Goal: Task Accomplishment & Management: Complete application form

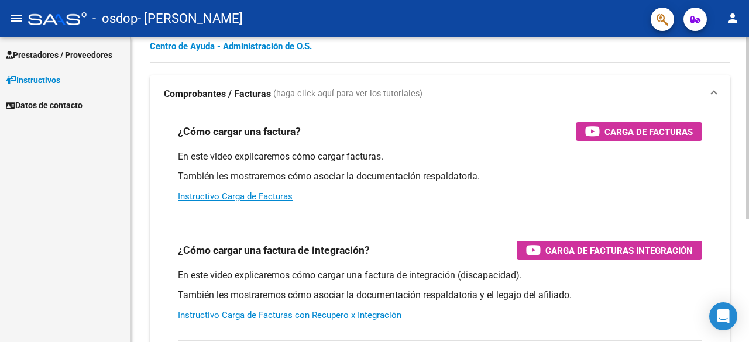
scroll to position [32, 0]
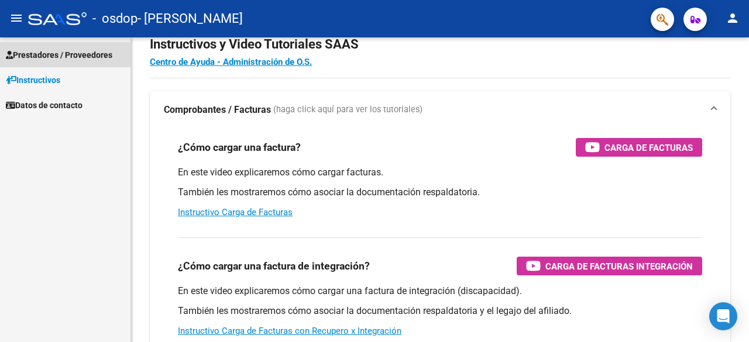
click at [75, 52] on span "Prestadores / Proveedores" at bounding box center [59, 55] width 107 height 13
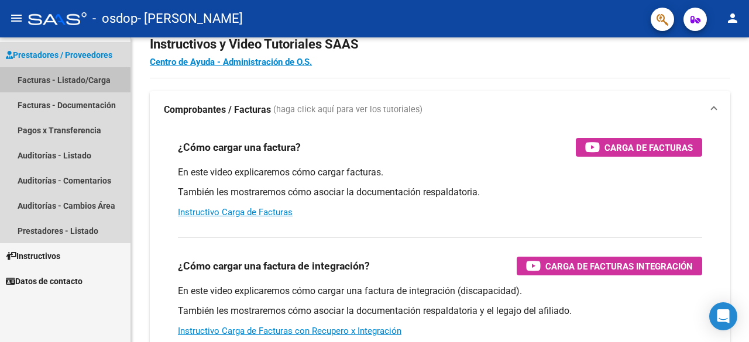
click at [69, 77] on link "Facturas - Listado/Carga" at bounding box center [65, 79] width 130 height 25
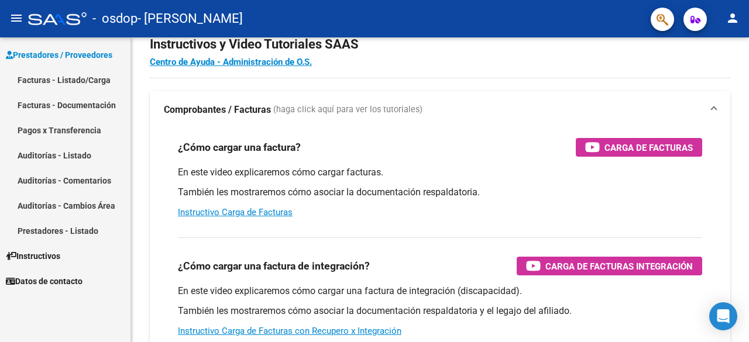
click at [69, 78] on link "Facturas - Listado/Carga" at bounding box center [65, 79] width 130 height 25
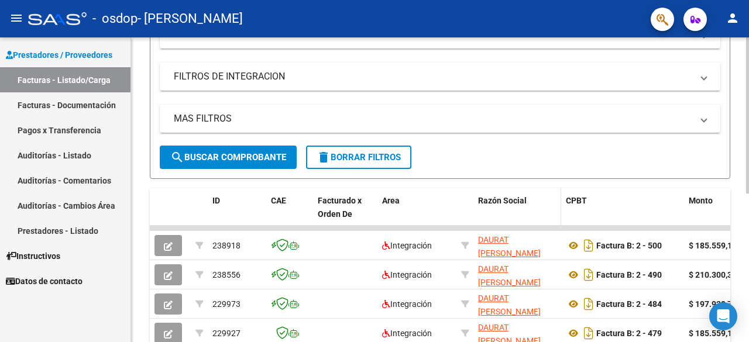
scroll to position [117, 0]
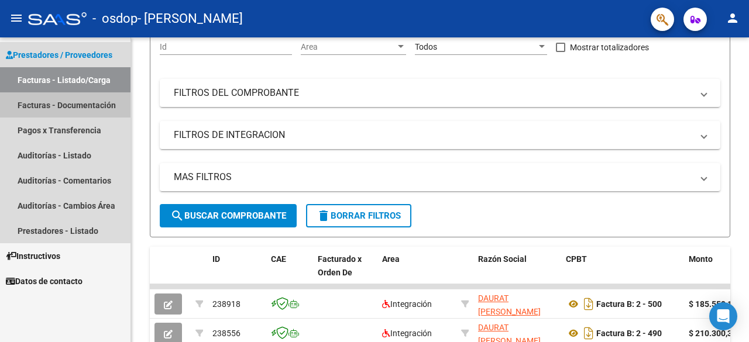
click at [67, 109] on link "Facturas - Documentación" at bounding box center [65, 104] width 130 height 25
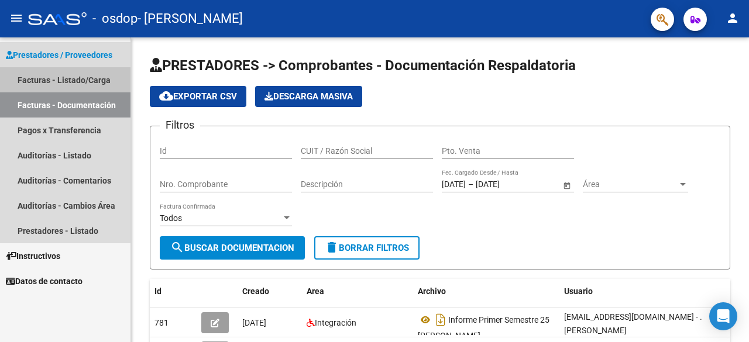
click at [81, 80] on link "Facturas - Listado/Carga" at bounding box center [65, 79] width 130 height 25
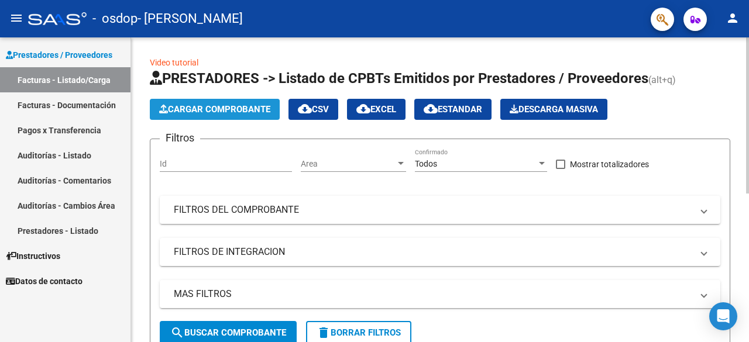
click at [234, 112] on span "Cargar Comprobante" at bounding box center [214, 109] width 111 height 11
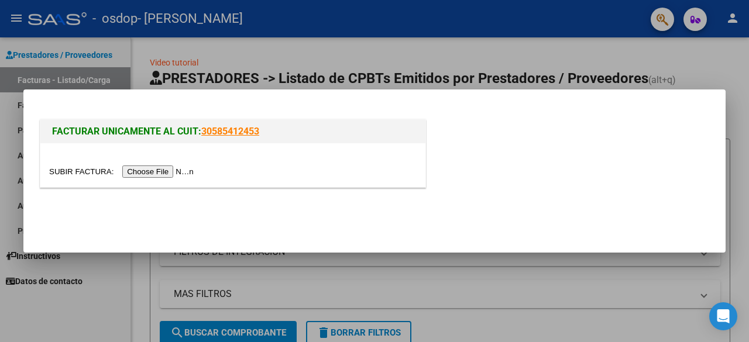
click at [160, 173] on input "file" at bounding box center [123, 172] width 148 height 12
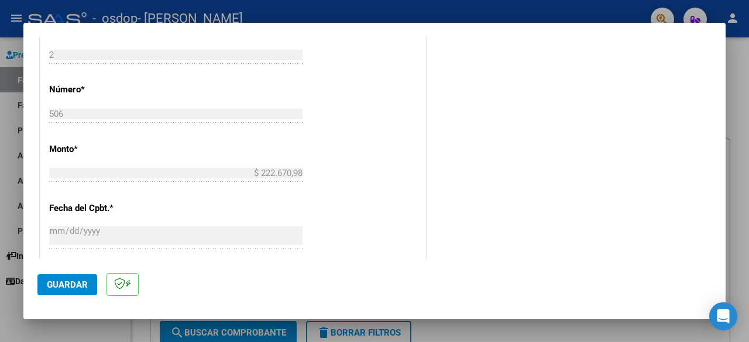
scroll to position [575, 0]
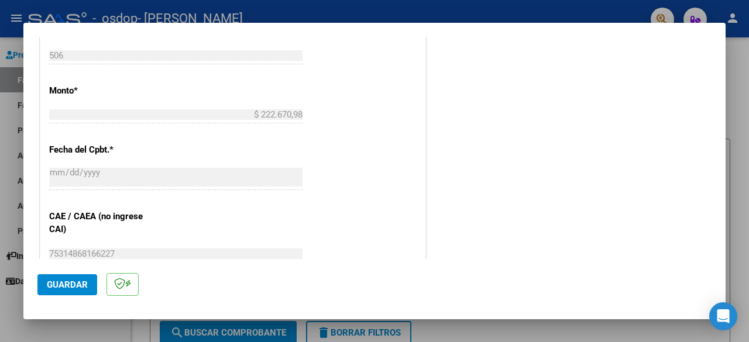
click at [75, 284] on span "Guardar" at bounding box center [67, 285] width 41 height 11
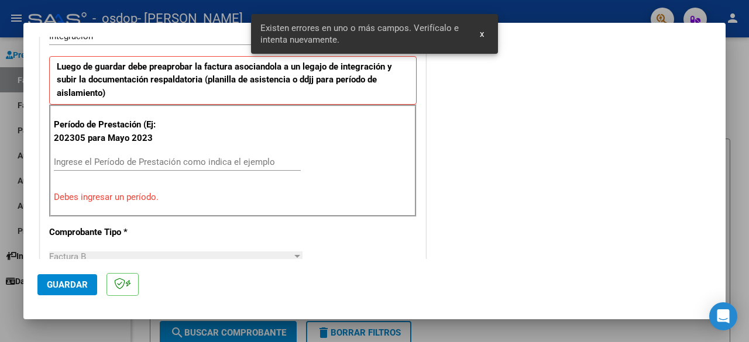
scroll to position [286, 0]
click at [102, 159] on input "Ingrese el Período de Prestación como indica el ejemplo" at bounding box center [177, 162] width 247 height 11
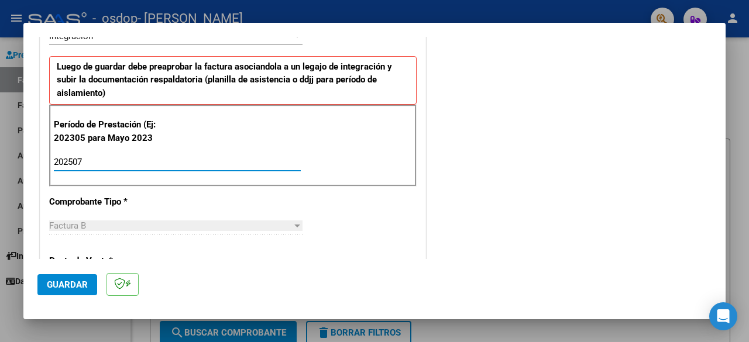
type input "202507"
click at [288, 226] on div "Factura B" at bounding box center [170, 226] width 243 height 11
click at [294, 225] on div at bounding box center [297, 226] width 6 height 3
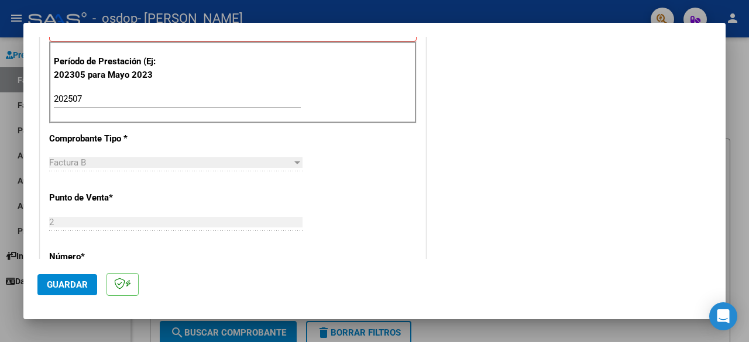
scroll to position [403, 0]
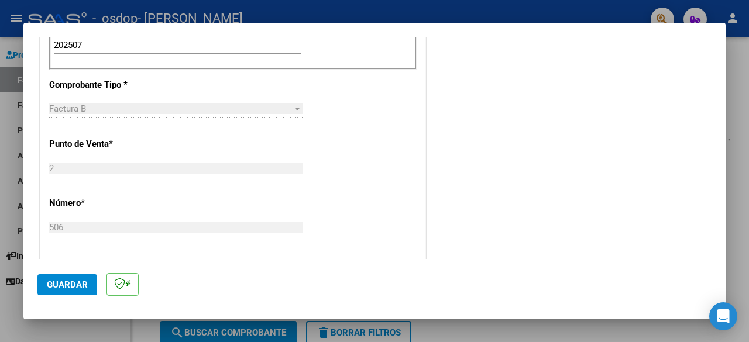
click at [336, 145] on div "CUIT * 27-18443016-4 Ingresar CUIT ANALISIS PRESTADOR Area destinado * Integrac…" at bounding box center [232, 223] width 385 height 885
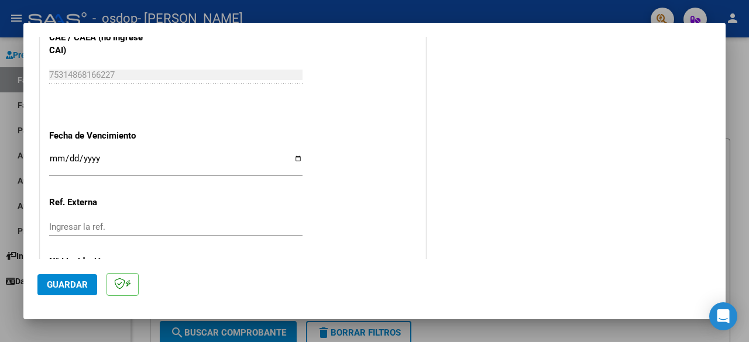
scroll to position [809, 0]
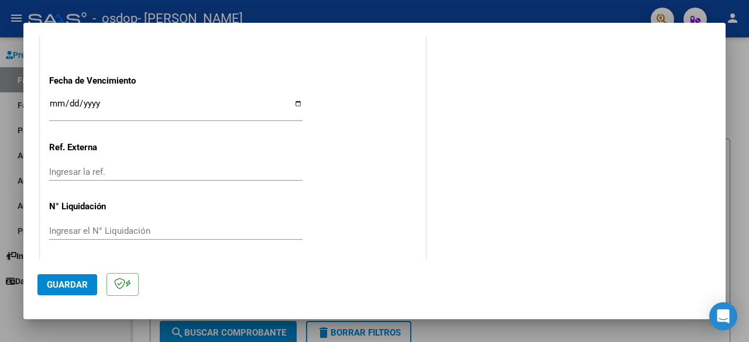
click at [62, 281] on span "Guardar" at bounding box center [67, 285] width 41 height 11
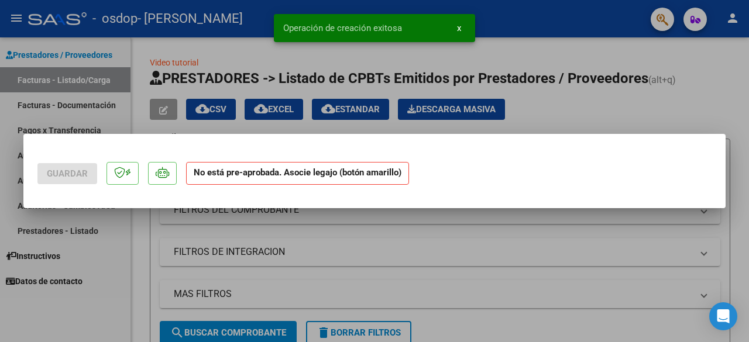
scroll to position [0, 0]
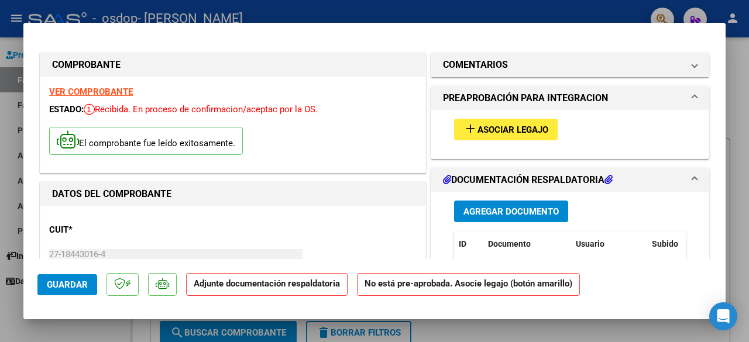
click at [512, 214] on span "Agregar Documento" at bounding box center [510, 212] width 95 height 11
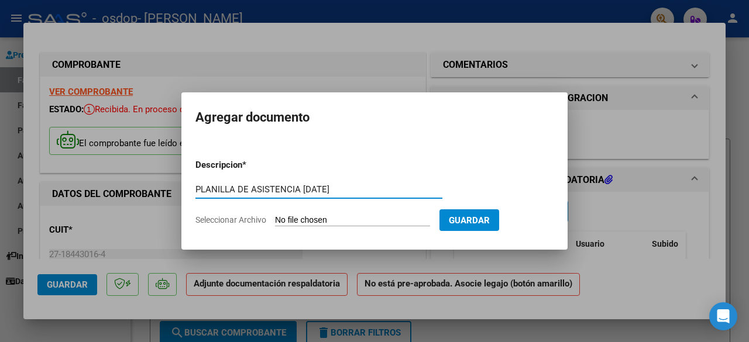
type input "PLANILLA DE ASISTENCIA [DATE]"
click at [366, 219] on input "Seleccionar Archivo" at bounding box center [352, 220] width 155 height 11
type input "C:\fakepath\PLANILLA [PERSON_NAME][DATE].pdf"
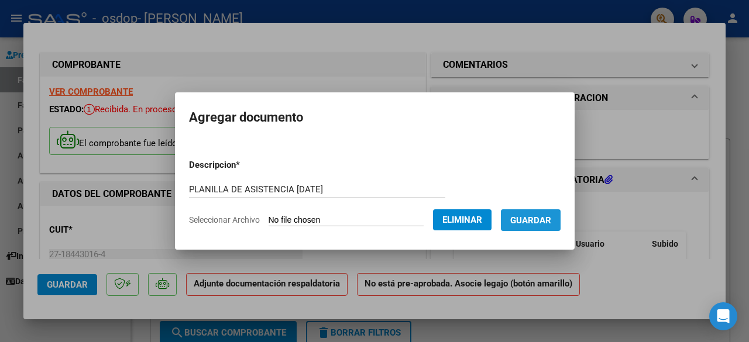
click at [533, 221] on span "Guardar" at bounding box center [530, 220] width 41 height 11
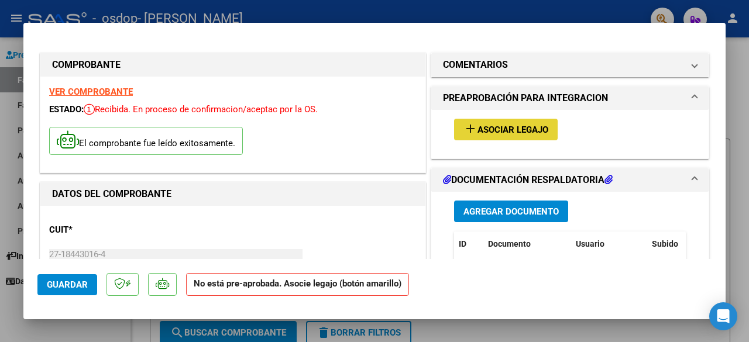
click at [496, 132] on span "Asociar Legajo" at bounding box center [513, 130] width 71 height 11
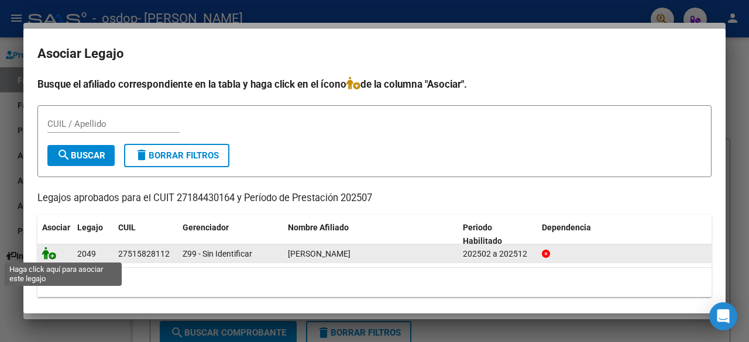
click at [49, 250] on icon at bounding box center [49, 253] width 14 height 13
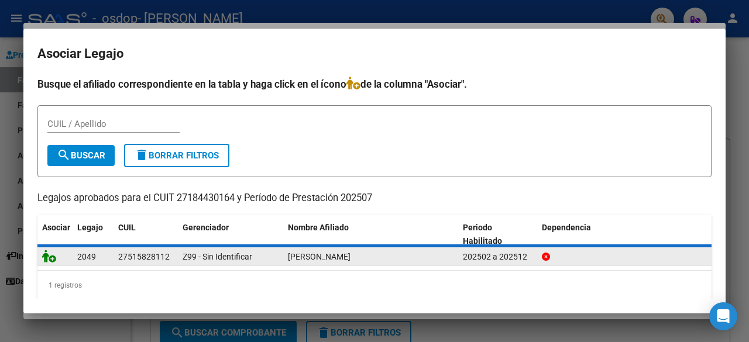
click at [47, 250] on icon at bounding box center [49, 256] width 14 height 13
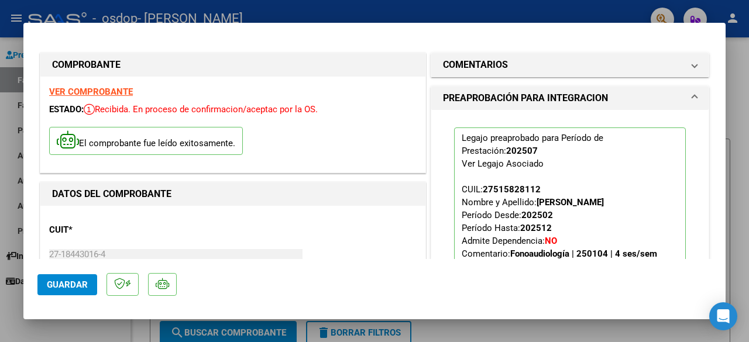
scroll to position [59, 0]
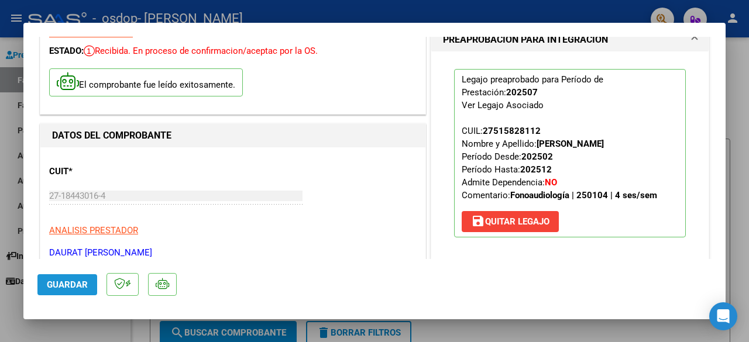
click at [63, 293] on button "Guardar" at bounding box center [67, 284] width 60 height 21
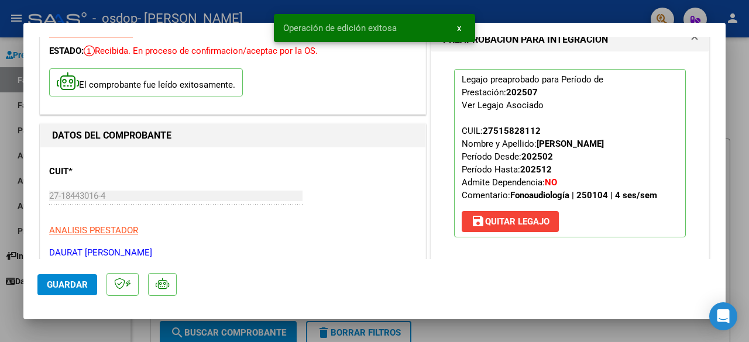
click at [460, 29] on span "x" at bounding box center [459, 28] width 4 height 11
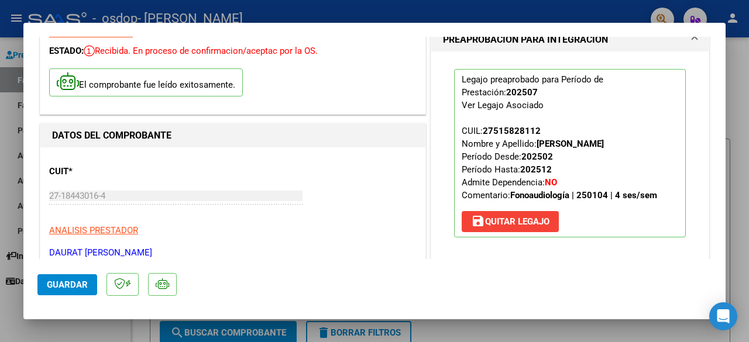
scroll to position [0, 0]
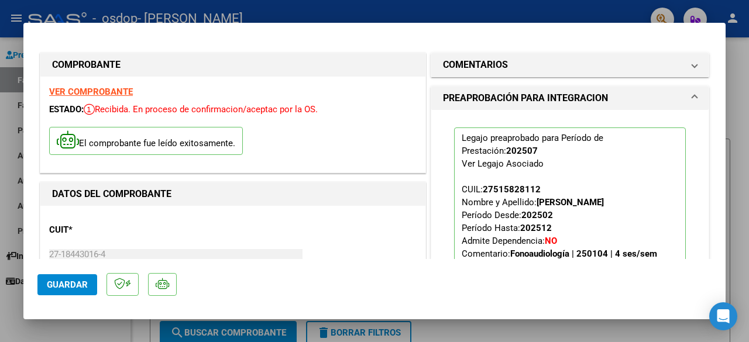
click at [173, 6] on div at bounding box center [374, 171] width 749 height 342
type input "$ 0,00"
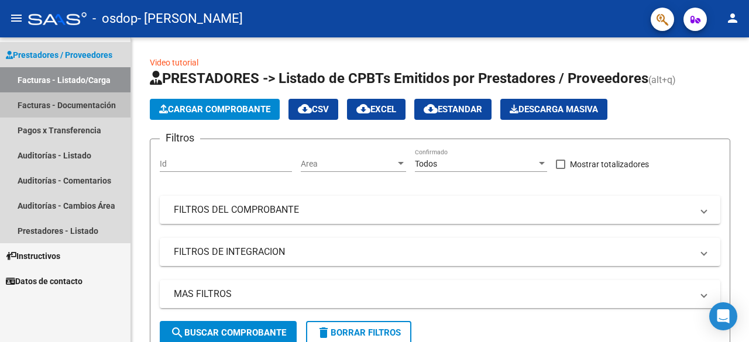
click at [52, 108] on link "Facturas - Documentación" at bounding box center [65, 104] width 130 height 25
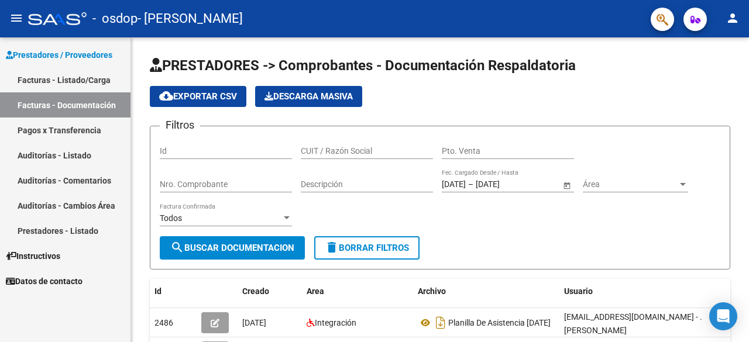
click at [56, 108] on link "Facturas - Documentación" at bounding box center [65, 104] width 130 height 25
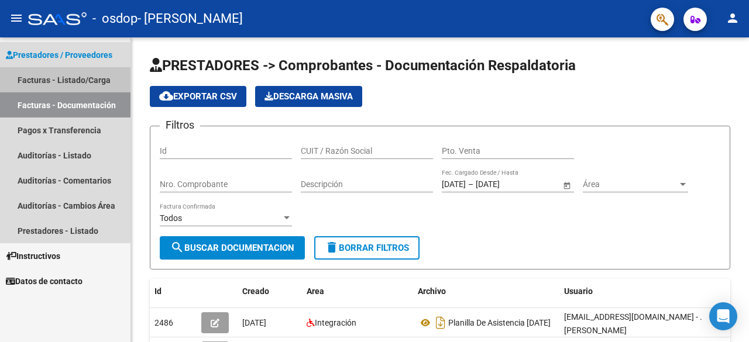
click at [39, 76] on link "Facturas - Listado/Carga" at bounding box center [65, 79] width 130 height 25
